Goal: Check status: Check status

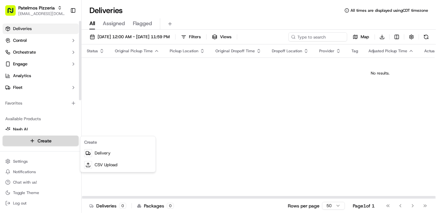
click at [38, 139] on html "Patelmos Pizzeria [EMAIL_ADDRESS][DOMAIN_NAME] Toggle Sidebar Deliveries Contro…" at bounding box center [218, 106] width 436 height 213
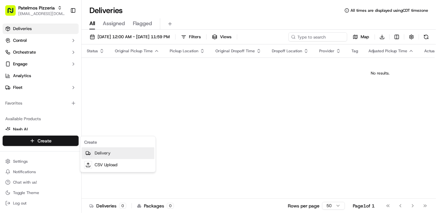
click at [112, 154] on link "Delivery" at bounding box center [118, 153] width 73 height 12
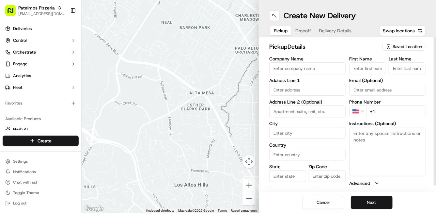
click at [291, 71] on input "Company Name" at bounding box center [307, 68] width 76 height 12
click at [390, 46] on icon "button" at bounding box center [388, 46] width 5 height 5
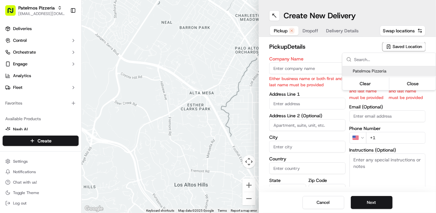
click at [361, 70] on span "Patelmos Pizzeria" at bounding box center [393, 71] width 80 height 6
type input "Patelmos Pizzeria"
type input "[STREET_ADDRESS]"
type input "[GEOGRAPHIC_DATA][PERSON_NAME]"
type input "US"
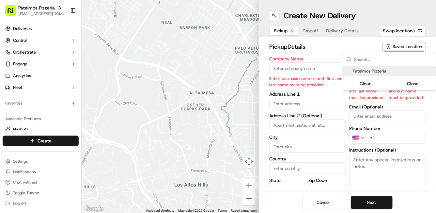
type input "PA"
type input "19380"
type input "[PHONE_NUMBER]"
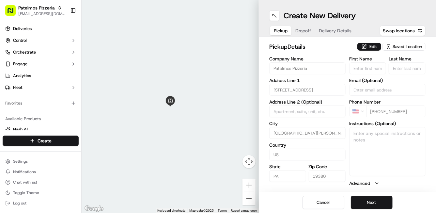
click at [296, 31] on html "Patelmos Pizzeria [EMAIL_ADDRESS][DOMAIN_NAME] Toggle Sidebar Deliveries Contro…" at bounding box center [218, 106] width 436 height 213
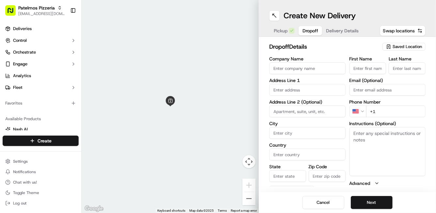
click at [299, 31] on button "Dropoff" at bounding box center [310, 30] width 23 height 9
click at [293, 67] on input "Company Name" at bounding box center [307, 68] width 76 height 12
click at [314, 67] on input "Company Name" at bounding box center [307, 68] width 76 height 12
click at [318, 70] on input "Company Name" at bounding box center [307, 68] width 76 height 12
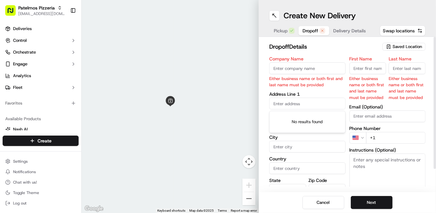
click at [308, 89] on div "Company Name Either business name or both first and last name must be provided …" at bounding box center [307, 134] width 76 height 156
click at [302, 69] on input "Company Name" at bounding box center [307, 68] width 76 height 12
type input "test"
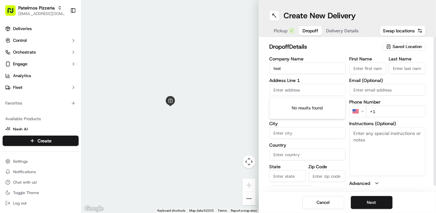
click at [361, 66] on input "First Name" at bounding box center [367, 68] width 37 height 12
type input "test"
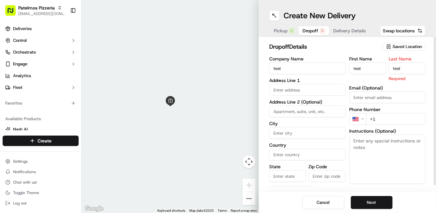
type input "test"
click at [305, 97] on div "Company Name test Address Line 1 Address Line 2 (Optional) City Country State Z…" at bounding box center [307, 125] width 76 height 138
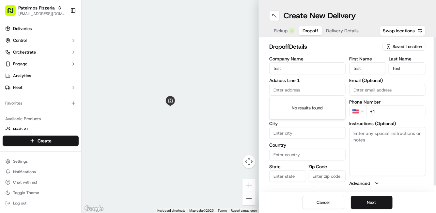
click at [302, 88] on input "text" at bounding box center [307, 90] width 76 height 12
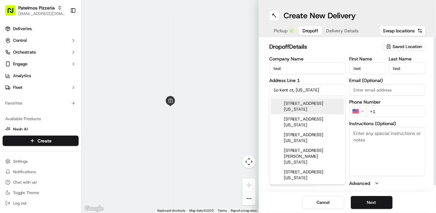
drag, startPoint x: 279, startPoint y: 90, endPoint x: 251, endPoint y: 88, distance: 27.8
click at [251, 88] on div "← Move left → Move right ↑ Move up ↓ Move down + Zoom in - Zoom out Home Jump l…" at bounding box center [259, 106] width 354 height 213
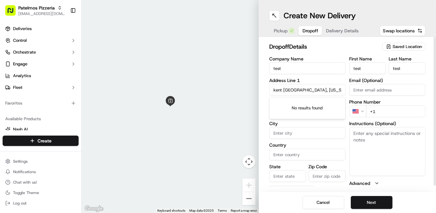
click at [326, 91] on input "kent [GEOGRAPHIC_DATA], [US_STATE]" at bounding box center [307, 90] width 76 height 12
click at [301, 90] on input "kent [GEOGRAPHIC_DATA], [US_STATE]" at bounding box center [307, 90] width 76 height 12
type input "k"
paste input "[GEOGRAPHIC_DATA], [STREET_ADDRESS][US_STATE][US_STATE]"
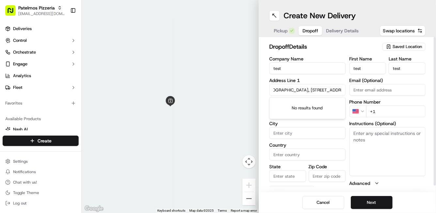
scroll to position [0, 6]
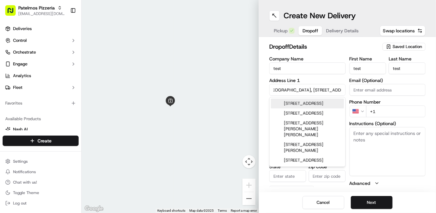
click at [307, 106] on div "[STREET_ADDRESS]" at bounding box center [307, 104] width 73 height 10
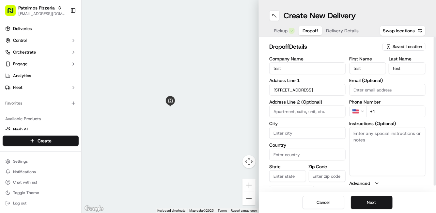
type input "[STREET_ADDRESS]"
type input "[GEOGRAPHIC_DATA]"
type input "CT"
type input "06754"
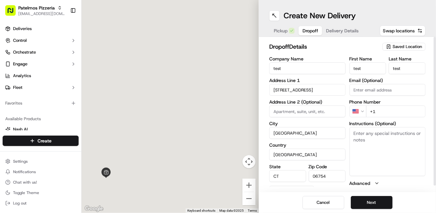
type input "[STREET_ADDRESS]"
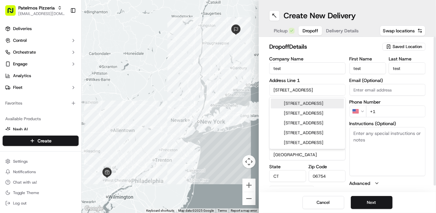
click at [312, 86] on input "[STREET_ADDRESS]" at bounding box center [307, 90] width 76 height 12
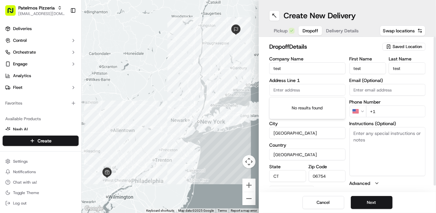
paste input "[GEOGRAPHIC_DATA], [STREET_ADDRESS][US_STATE][US_STATE]"
click at [300, 90] on input "[GEOGRAPHIC_DATA], [STREET_ADDRESS][US_STATE][US_STATE]" at bounding box center [307, 90] width 76 height 12
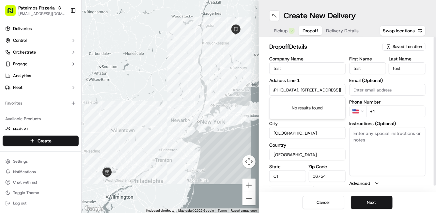
click at [301, 90] on input "[GEOGRAPHIC_DATA], [STREET_ADDRESS][US_STATE]" at bounding box center [307, 90] width 76 height 12
drag, startPoint x: 301, startPoint y: 91, endPoint x: 350, endPoint y: 96, distance: 49.2
click at [350, 96] on div "Company Name test Address Line [STREET_ADDRESS][US_STATE] Address Line 2 (Optio…" at bounding box center [347, 124] width 156 height 137
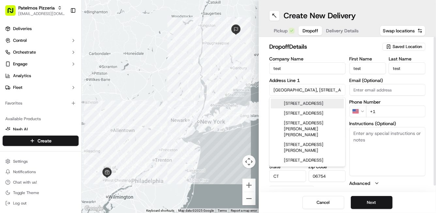
drag, startPoint x: 297, startPoint y: 88, endPoint x: 258, endPoint y: 86, distance: 38.9
click at [258, 87] on div "← Move left → Move right ↑ Move up ↓ Move down + Zoom in - Zoom out Home Jump l…" at bounding box center [259, 106] width 354 height 213
type input "[STREET_ADDRESS]"
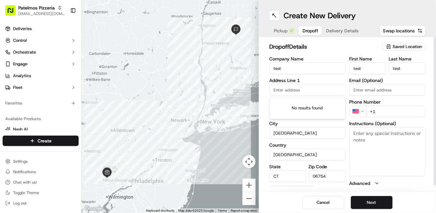
paste input "[GEOGRAPHIC_DATA],"
paste input "Kent CtEast [GEOGRAPHIC_DATA], [GEOGRAPHIC_DATA] 19380, [GEOGRAPHIC_DATA]"
click at [287, 90] on input "Kent CtEast [PERSON_NAME]" at bounding box center [307, 90] width 76 height 12
click at [335, 89] on input "Kent Ct, [GEOGRAPHIC_DATA] Townshi" at bounding box center [307, 90] width 76 height 12
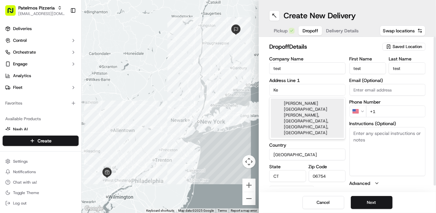
type input "K"
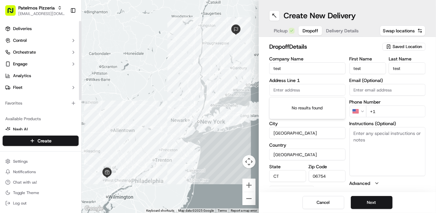
scroll to position [41, 0]
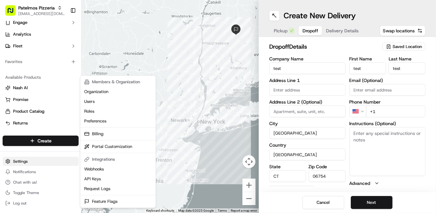
click at [18, 159] on html "Patelmos Pizzeria [EMAIL_ADDRESS][DOMAIN_NAME] Toggle Sidebar Deliveries Contro…" at bounding box center [218, 106] width 436 height 213
click at [331, 51] on html "Patelmos Pizzeria [EMAIL_ADDRESS][DOMAIN_NAME] Toggle Sidebar Deliveries Contro…" at bounding box center [218, 106] width 436 height 213
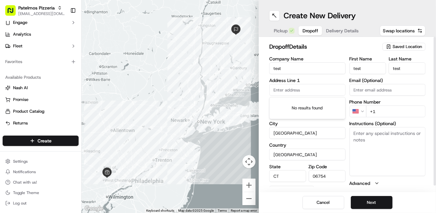
click at [308, 85] on input "text" at bounding box center [307, 90] width 76 height 12
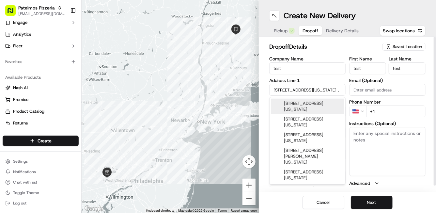
click at [304, 88] on input "[STREET_ADDRESS][US_STATE] ," at bounding box center [307, 90] width 76 height 12
click at [328, 90] on input "[STREET_ADDRESS][US_STATE] ," at bounding box center [307, 90] width 76 height 12
paste input "[US_STATE]"
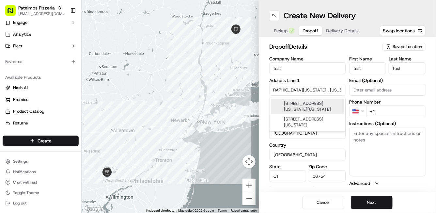
scroll to position [0, 0]
click at [326, 102] on div "[STREET_ADDRESS][US_STATE][US_STATE]" at bounding box center [307, 107] width 73 height 16
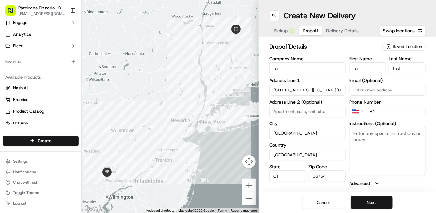
type input "[STREET_ADDRESS][US_STATE]"
type input "[GEOGRAPHIC_DATA][PERSON_NAME]"
type input "PA"
type input "19380"
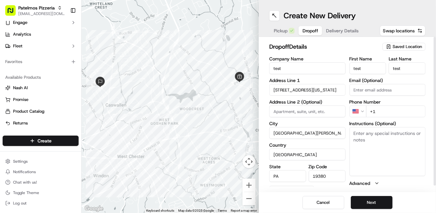
click at [325, 87] on input "[STREET_ADDRESS][US_STATE]" at bounding box center [307, 90] width 76 height 12
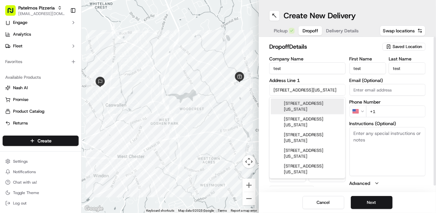
click at [325, 87] on input "[STREET_ADDRESS][US_STATE]" at bounding box center [307, 90] width 76 height 12
click at [308, 90] on input "[STREET_ADDRESS][US_STATE]" at bounding box center [307, 90] width 76 height 12
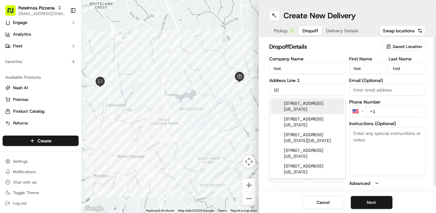
type input "1"
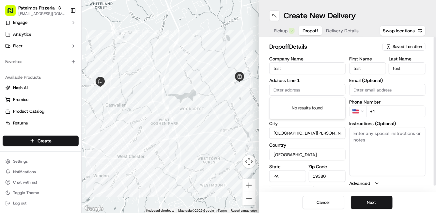
click at [311, 92] on input "text" at bounding box center [307, 90] width 76 height 12
paste input "[STREET_ADDRESS][PERSON_NAME]"
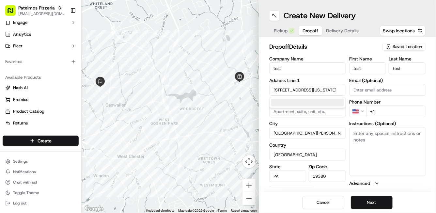
scroll to position [0, 8]
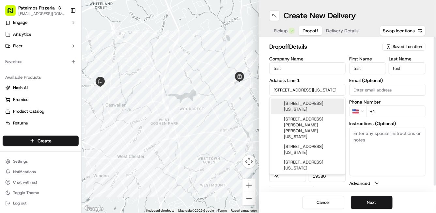
click at [331, 90] on input "[STREET_ADDRESS][US_STATE]" at bounding box center [307, 90] width 76 height 12
paste input "[US_STATE]"
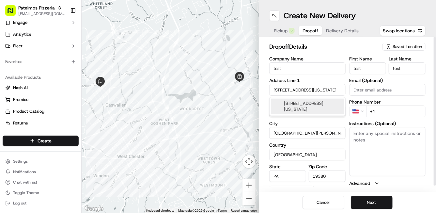
scroll to position [0, 24]
click at [299, 100] on div "[STREET_ADDRESS][US_STATE]" at bounding box center [307, 107] width 73 height 16
type input "[STREET_ADDRESS]"
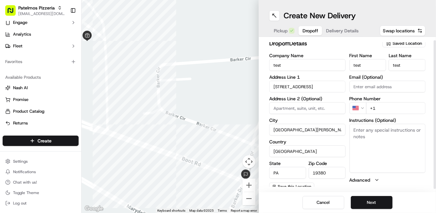
scroll to position [3, 0]
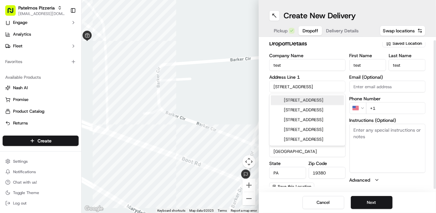
click at [317, 87] on input "[STREET_ADDRESS]" at bounding box center [307, 87] width 76 height 12
click at [39, 12] on span "[EMAIL_ADDRESS][DOMAIN_NAME]" at bounding box center [41, 13] width 47 height 5
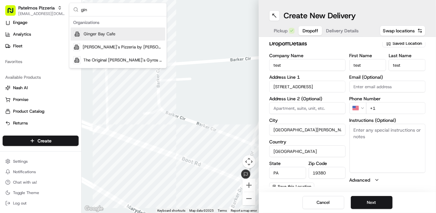
type input "gin"
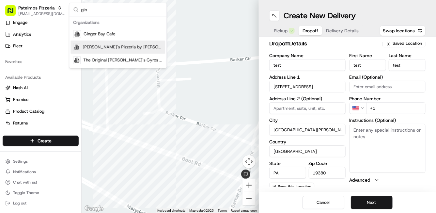
click at [115, 48] on span "[PERSON_NAME]'s Pizzeria by [PERSON_NAME]" at bounding box center [123, 47] width 80 height 6
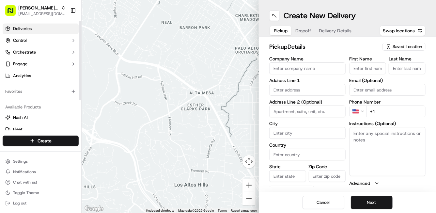
click at [33, 32] on link "Deliveries" at bounding box center [41, 28] width 76 height 10
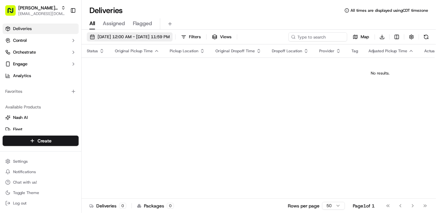
click at [136, 35] on span "[DATE] 12:00 AM - [DATE] 11:59 PM" at bounding box center [134, 37] width 72 height 6
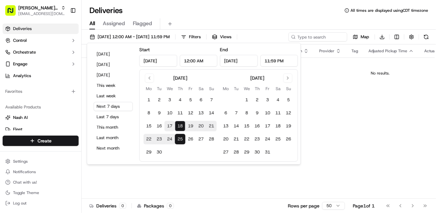
click at [168, 126] on button "17" at bounding box center [169, 126] width 10 height 10
type input "[DATE]"
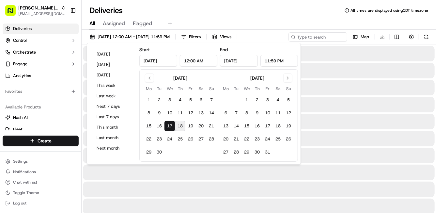
click at [168, 126] on button "17" at bounding box center [169, 126] width 10 height 10
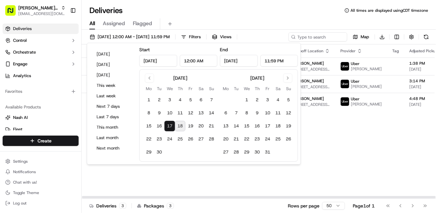
click at [324, 155] on div "Status Original Pickup Time Pickup Location Original Dropoff Time Dropoff Locat…" at bounding box center [402, 121] width 640 height 154
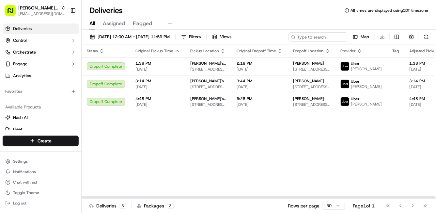
click at [161, 144] on div "Status Original Pickup Time Pickup Location Original Dropoff Time Dropoff Locat…" at bounding box center [402, 121] width 640 height 154
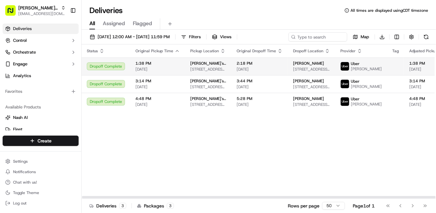
click at [250, 66] on div "2:18 PM [DATE]" at bounding box center [260, 66] width 46 height 11
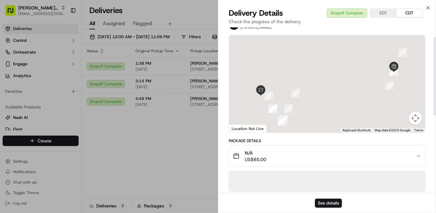
scroll to position [24, 0]
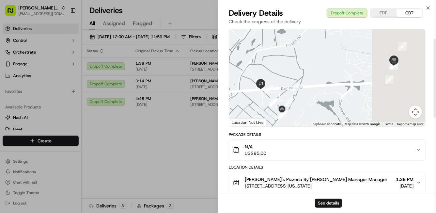
click at [275, 147] on div "N/A US$85.00" at bounding box center [324, 149] width 183 height 13
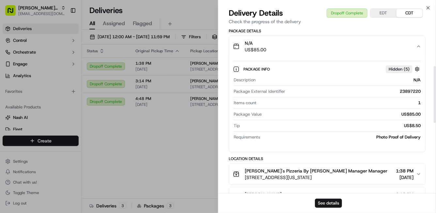
scroll to position [109, 0]
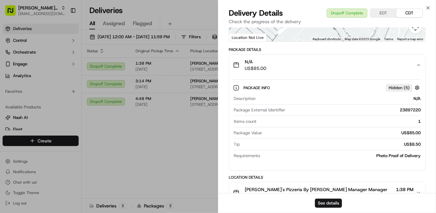
click at [402, 89] on span "Hidden ( 5 )" at bounding box center [399, 88] width 21 height 6
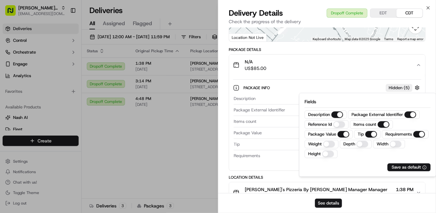
click at [391, 93] on div "Fields Description Package External Identifier Reference Id Items count Package…" at bounding box center [367, 135] width 137 height 84
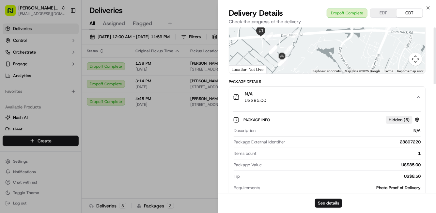
scroll to position [0, 0]
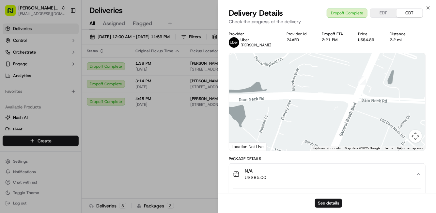
click at [289, 35] on div "Provider Id" at bounding box center [299, 33] width 25 height 5
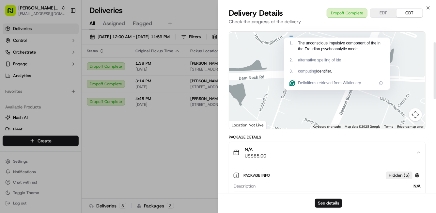
scroll to position [43, 0]
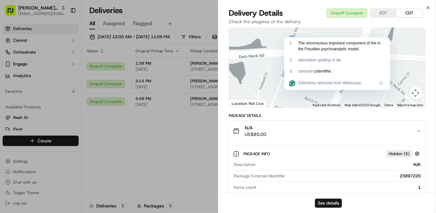
click at [264, 118] on div "Package Details" at bounding box center [327, 115] width 197 height 5
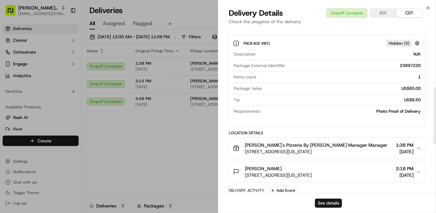
scroll to position [175, 0]
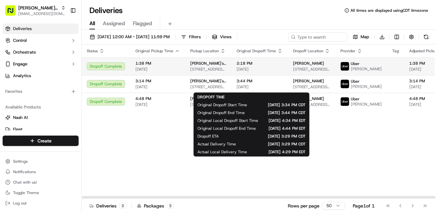
drag, startPoint x: 245, startPoint y: 87, endPoint x: 283, endPoint y: 73, distance: 41.3
click at [283, 73] on tbody "Dropoff Complete 1:38 PM [DATE] [PERSON_NAME]'s Pizzeria By [PERSON_NAME] [STRE…" at bounding box center [402, 83] width 640 height 53
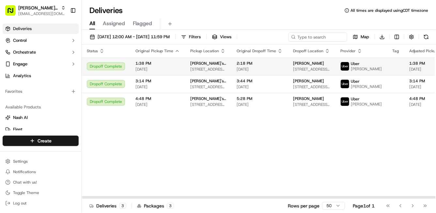
click at [264, 66] on span "2:18 PM" at bounding box center [260, 63] width 46 height 5
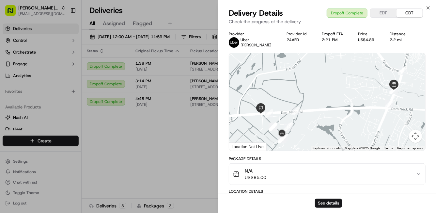
click at [296, 176] on div "N/A US$85.00" at bounding box center [324, 173] width 183 height 13
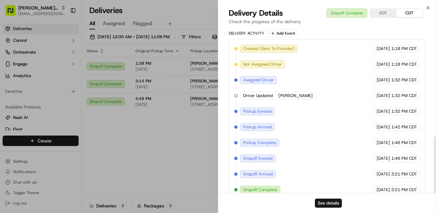
scroll to position [319, 0]
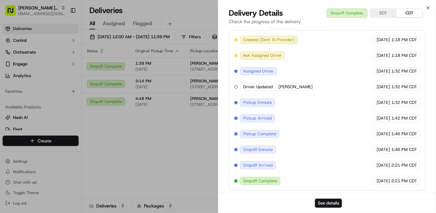
click at [330, 198] on div "See details" at bounding box center [327, 203] width 218 height 20
click at [330, 201] on button "See details" at bounding box center [328, 202] width 27 height 9
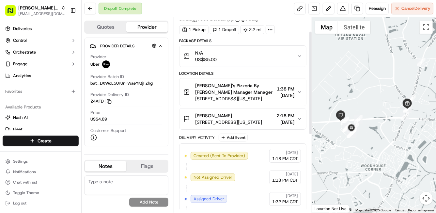
scroll to position [26, 0]
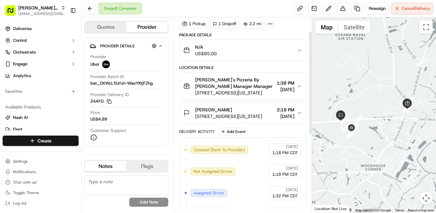
click at [219, 53] on div "N/A US$85.00" at bounding box center [240, 50] width 114 height 13
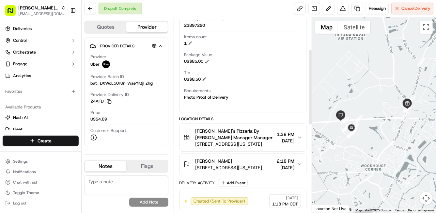
scroll to position [0, 0]
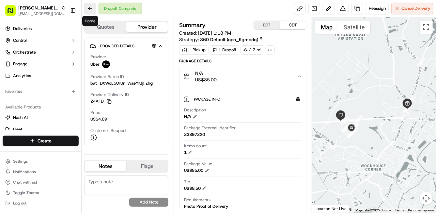
click at [90, 7] on button at bounding box center [90, 9] width 12 height 12
